Goal: Transaction & Acquisition: Purchase product/service

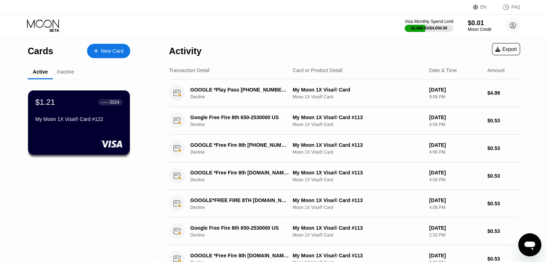
click at [46, 24] on icon at bounding box center [43, 25] width 33 height 13
click at [429, 24] on div "$1,686.93 / $4,000.00" at bounding box center [429, 28] width 50 height 8
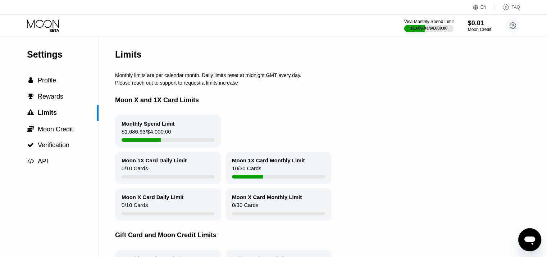
click at [426, 31] on div at bounding box center [429, 28] width 50 height 7
click at [474, 22] on div "$0.01" at bounding box center [479, 23] width 24 height 8
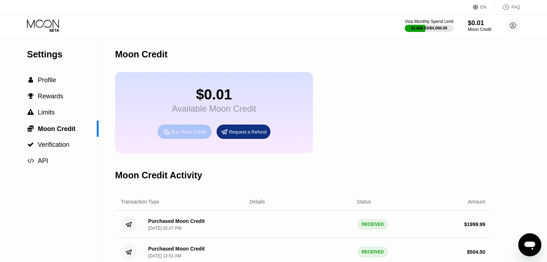
click at [185, 135] on div "Buy Moon Credit" at bounding box center [188, 132] width 35 height 6
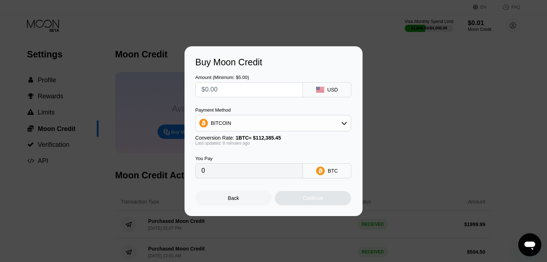
click at [234, 89] on input "text" at bounding box center [248, 90] width 95 height 14
click at [231, 89] on input "text" at bounding box center [248, 90] width 95 height 14
type input "$1"
type input "0.00000889"
type input "$10"
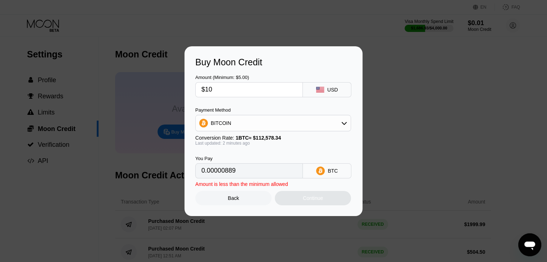
type input "0.00008883"
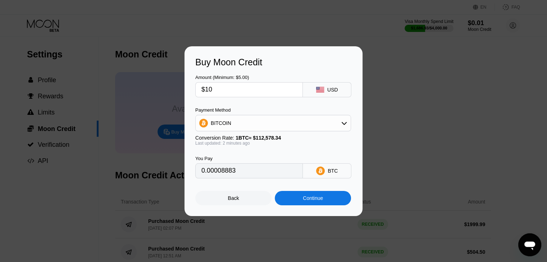
type input "$100"
type input "0.00088828"
type input "$1000"
type input "0.00888271"
type input "$1000"
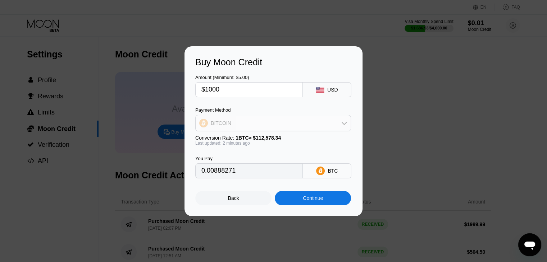
click at [244, 121] on div "BITCOIN" at bounding box center [273, 123] width 155 height 14
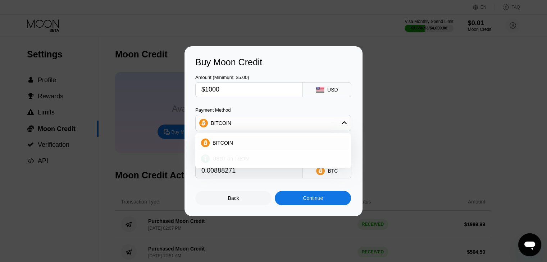
click at [234, 157] on span "USDT on TRON" at bounding box center [230, 159] width 36 height 6
type input "1010.10"
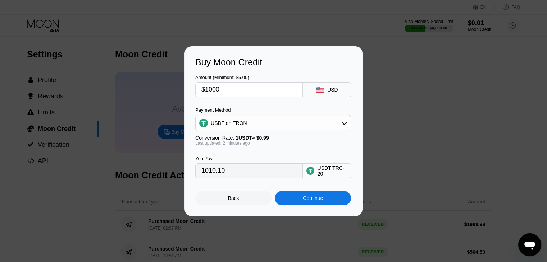
click at [326, 194] on div "Continue" at bounding box center [313, 198] width 76 height 14
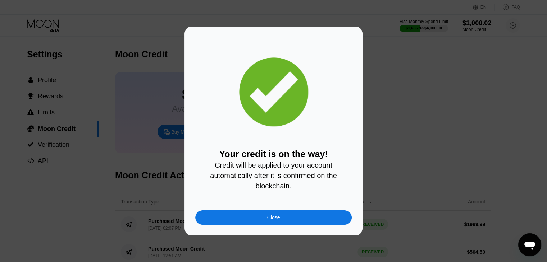
click at [255, 221] on div "Close" at bounding box center [273, 218] width 156 height 14
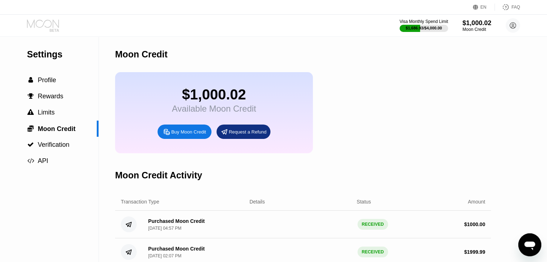
click at [38, 27] on icon at bounding box center [43, 25] width 33 height 13
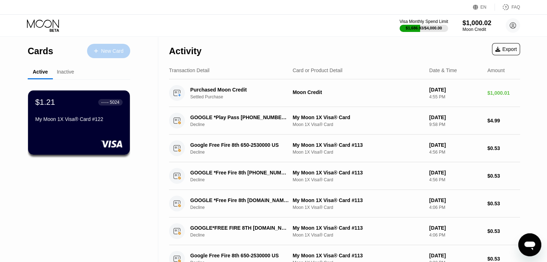
click at [103, 51] on div "New Card" at bounding box center [112, 51] width 22 height 6
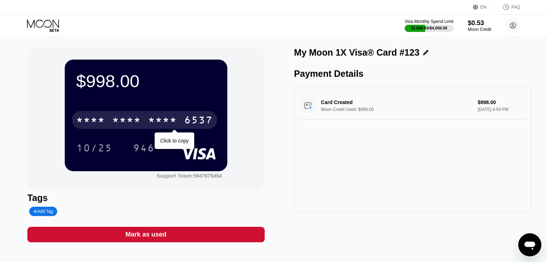
click at [184, 121] on div "6537" at bounding box center [198, 121] width 29 height 12
